Goal: Task Accomplishment & Management: Complete application form

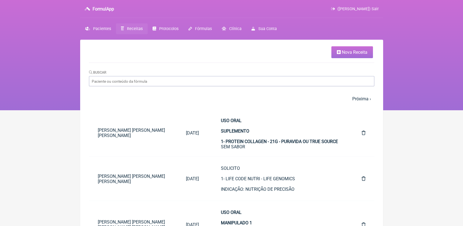
click at [335, 54] on link "Nova Receita" at bounding box center [352, 52] width 42 height 12
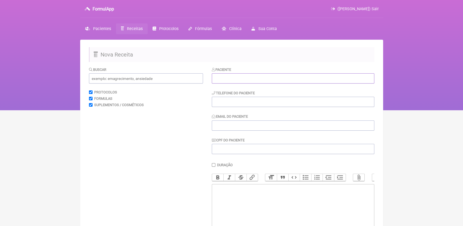
click at [248, 76] on input "text" at bounding box center [293, 78] width 162 height 10
paste input "[PERSON_NAME]"
type input "[PERSON_NAME]"
click at [249, 102] on input "tel" at bounding box center [293, 102] width 162 height 10
paste input "21996498041"
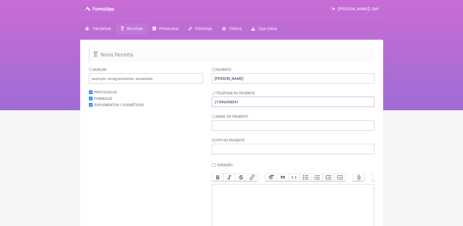
type input "21996498041"
click at [253, 130] on input "Email do Paciente" at bounding box center [293, 125] width 162 height 10
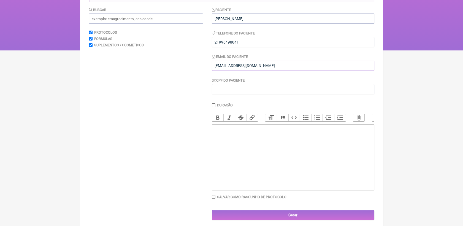
scroll to position [61, 0]
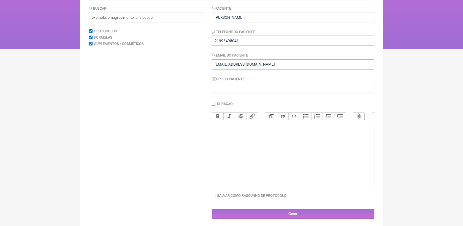
type input "[EMAIL_ADDRESS][DOMAIN_NAME]"
click at [241, 145] on trix-editor at bounding box center [293, 156] width 162 height 66
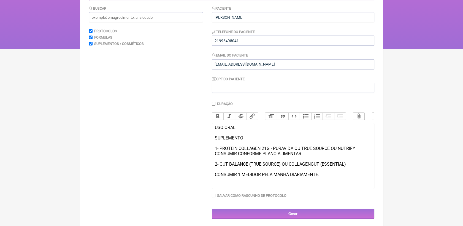
type trix-editor "<div>USO ORAL&nbsp;<br><br>SUPLEMENTO<br><br>1- PROTEIN COLLAGEN 21G - PURAVIDA…"
click at [303, 218] on input "Gerar" at bounding box center [293, 213] width 162 height 10
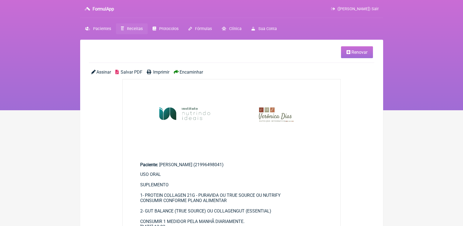
click at [136, 73] on span "Salvar PDF" at bounding box center [132, 71] width 22 height 5
click at [138, 73] on span "Salvar PDF" at bounding box center [132, 71] width 22 height 5
